Goal: Check status: Check status

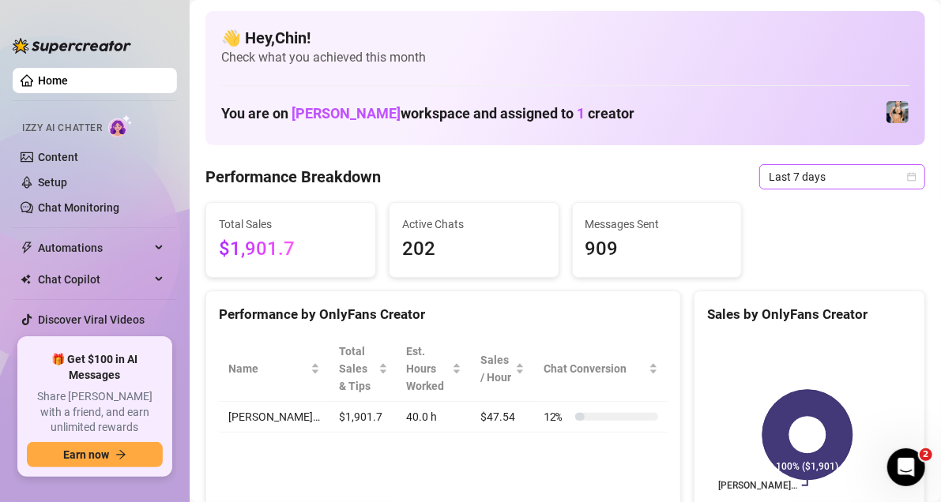
click at [908, 174] on icon "calendar" at bounding box center [912, 176] width 9 height 9
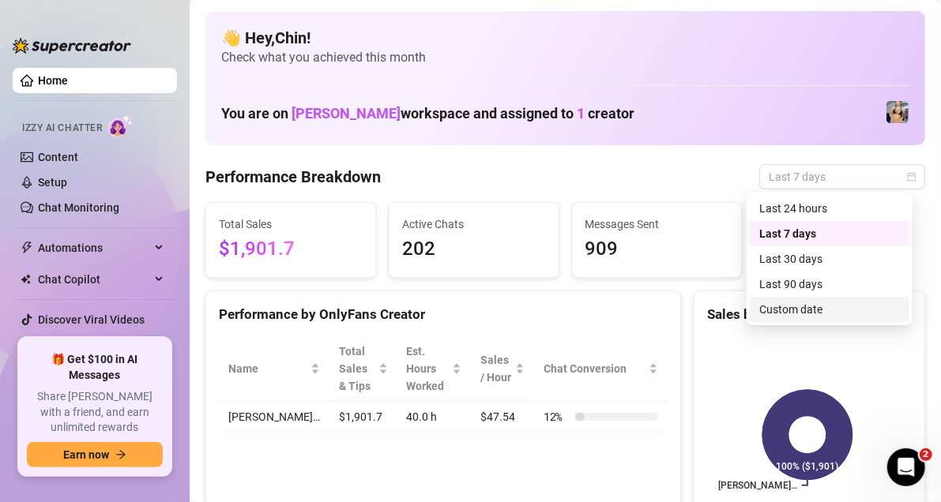
click at [799, 307] on div "Custom date" at bounding box center [829, 309] width 141 height 17
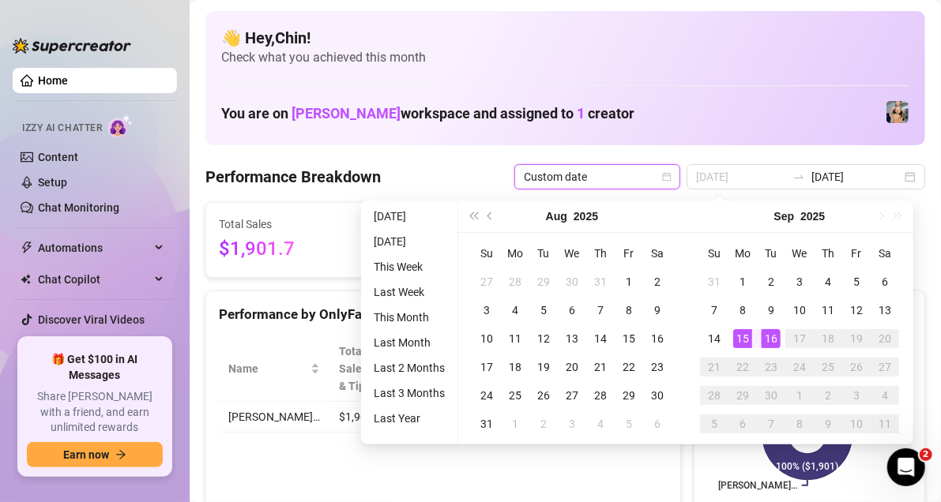
click at [743, 334] on div "15" at bounding box center [742, 338] width 19 height 19
click at [761, 333] on div "16" at bounding box center [770, 338] width 19 height 19
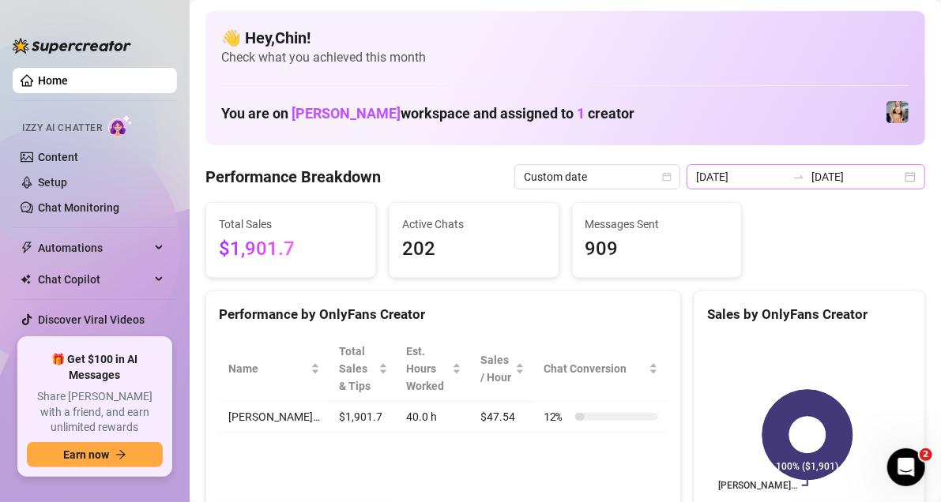
click at [900, 179] on div "2025-09-09 2025-09-16" at bounding box center [805, 176] width 239 height 25
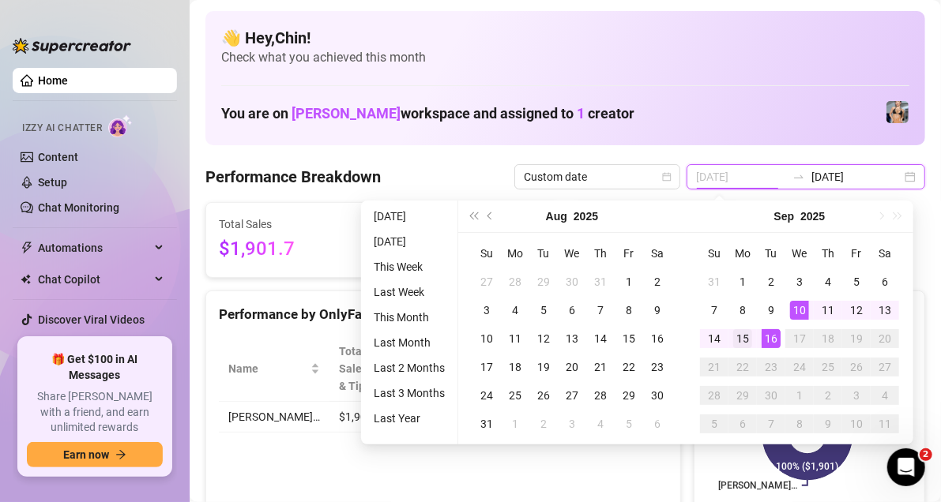
type input "[DATE]"
click at [739, 340] on div "15" at bounding box center [742, 338] width 19 height 19
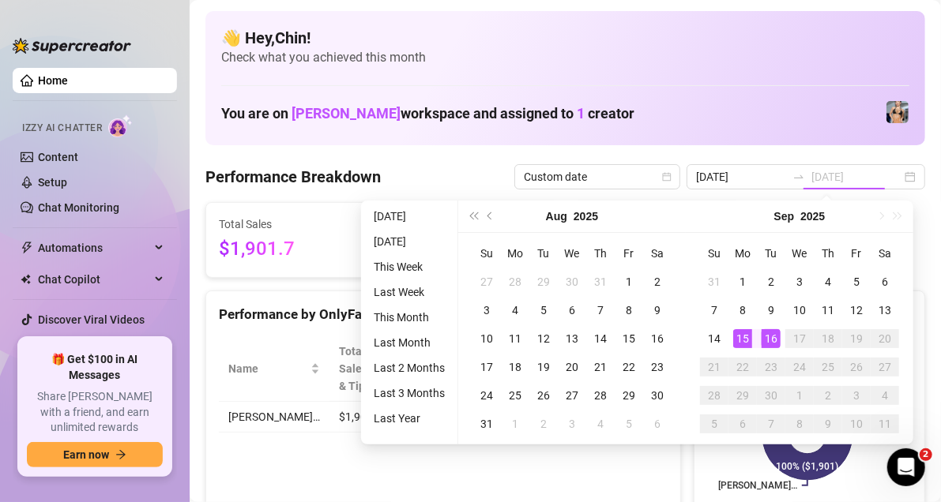
click at [774, 335] on div "16" at bounding box center [770, 338] width 19 height 19
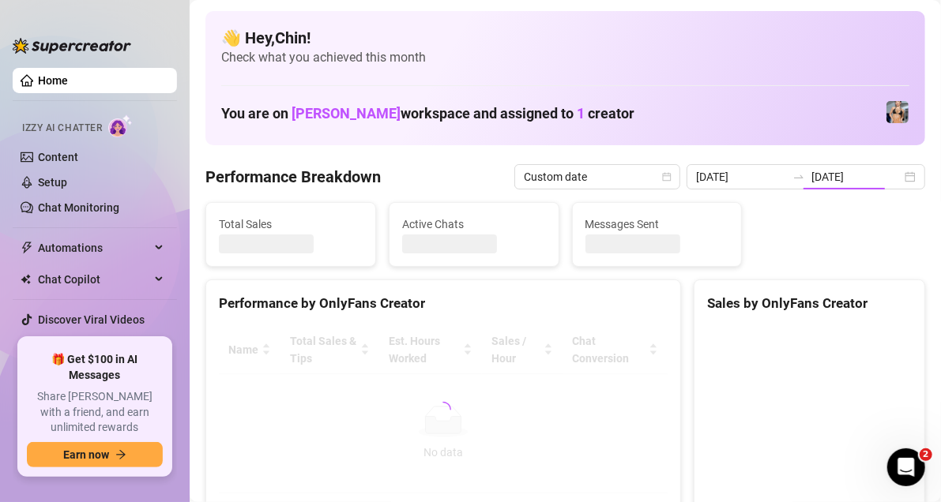
type input "[DATE]"
